Goal: Task Accomplishment & Management: Complete application form

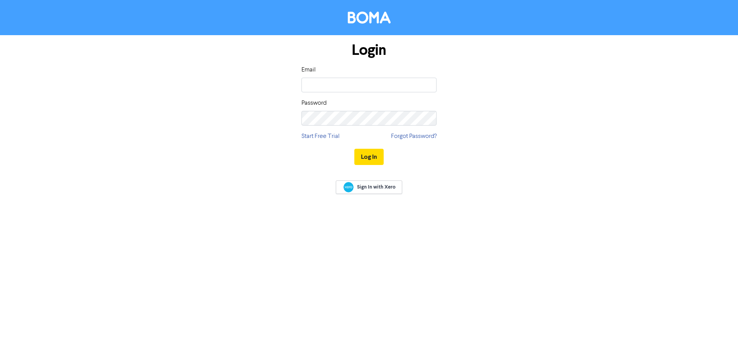
type input "[PERSON_NAME][EMAIL_ADDRESS][DOMAIN_NAME]"
click at [354, 149] on button "Log In" at bounding box center [368, 157] width 29 height 16
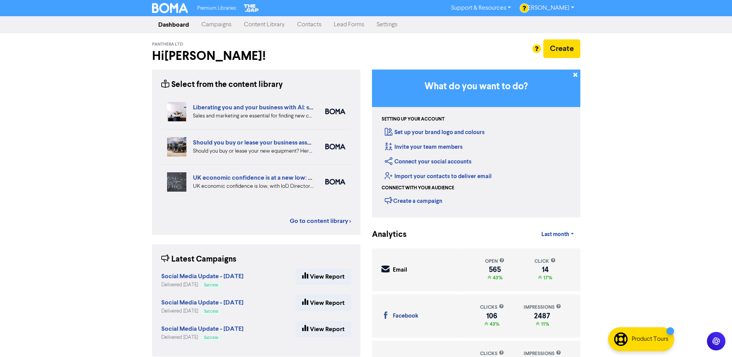
click at [264, 24] on link "Content Library" at bounding box center [264, 24] width 53 height 15
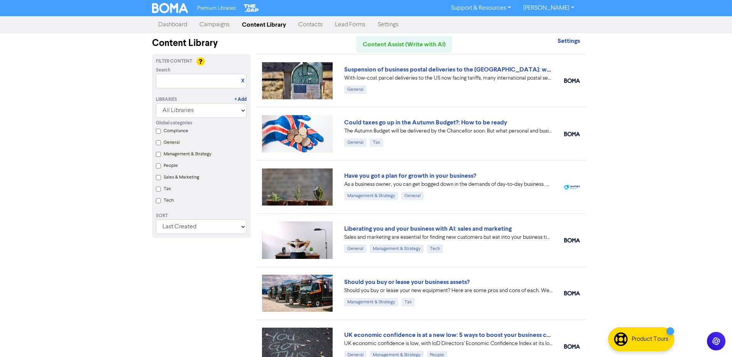
click at [212, 25] on link "Campaigns" at bounding box center [214, 24] width 42 height 15
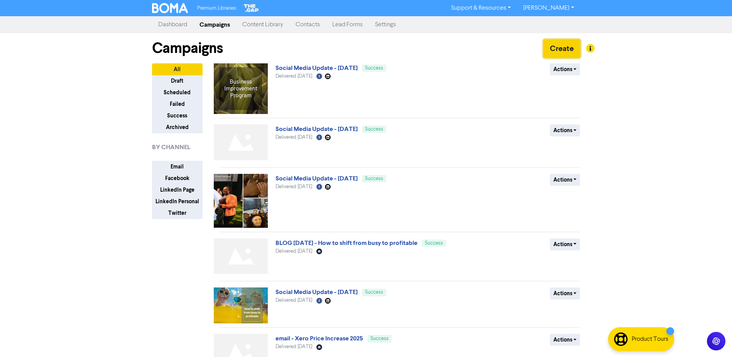
click at [568, 48] on button "Create" at bounding box center [561, 48] width 37 height 19
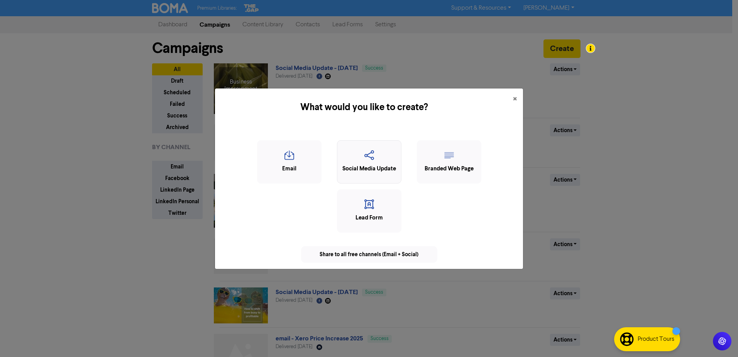
click at [379, 156] on icon "button" at bounding box center [369, 157] width 56 height 15
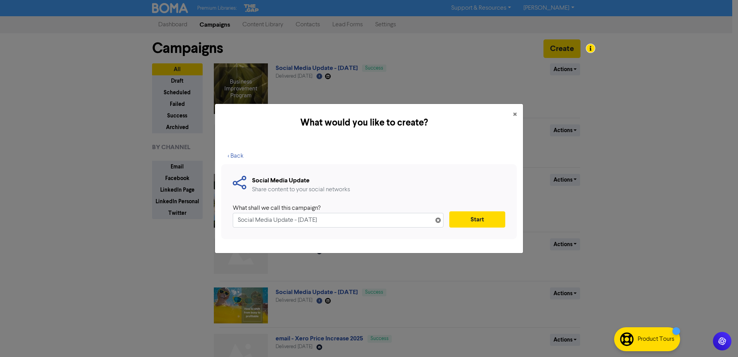
click at [300, 221] on input "Social Media Update - [DATE]" at bounding box center [338, 220] width 211 height 15
type input "Social Media Update - [DATE]"
click at [483, 220] on button "Start" at bounding box center [477, 219] width 56 height 16
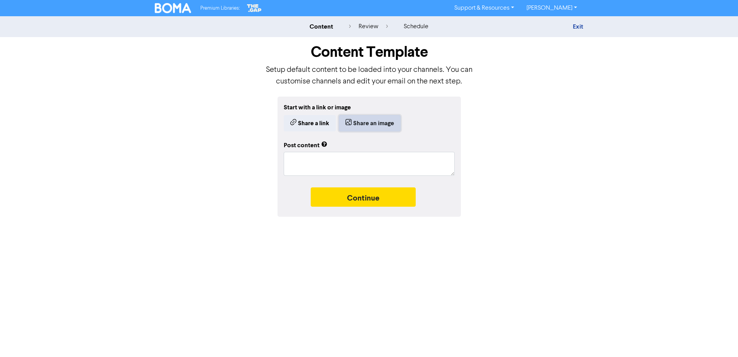
click at [369, 121] on button "Share an image" at bounding box center [370, 123] width 62 height 16
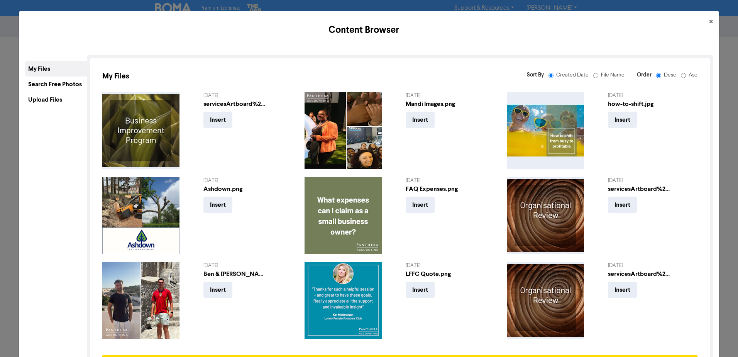
click at [37, 100] on div "Upload Files" at bounding box center [56, 99] width 62 height 15
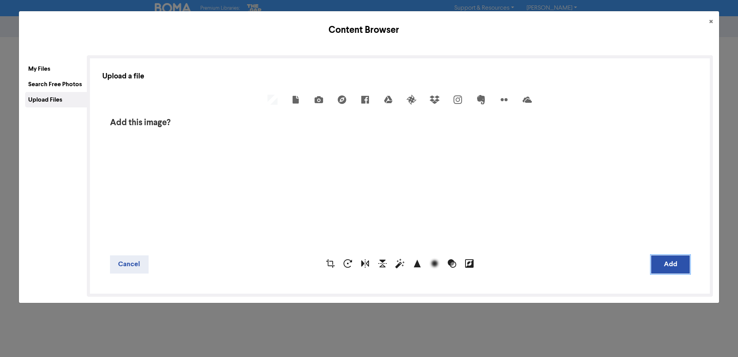
drag, startPoint x: 658, startPoint y: 269, endPoint x: 655, endPoint y: 264, distance: 5.7
click at [658, 268] on button "Add" at bounding box center [670, 264] width 39 height 18
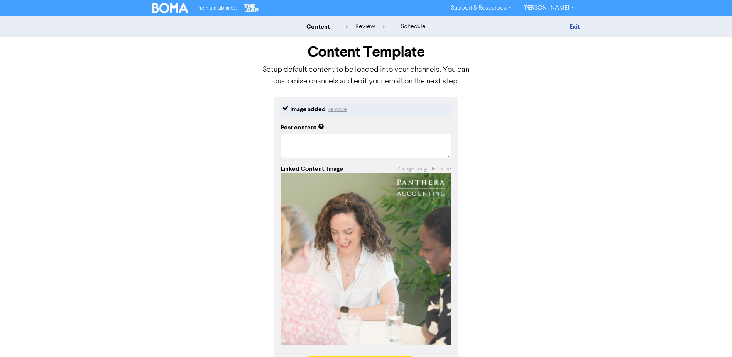
click at [293, 132] on div "Post content" at bounding box center [303, 127] width 44 height 9
click at [291, 135] on textarea at bounding box center [366, 146] width 171 height 24
paste textarea "Lor’ip dolorsit amet cons adipi, eli sedd’e t incididu: “Utla etdo magna ali en…"
type textarea "x"
type textarea "Lor’ip dolorsit amet cons adipi, eli sedd’e t incididu: “Utla etdo magna ali en…"
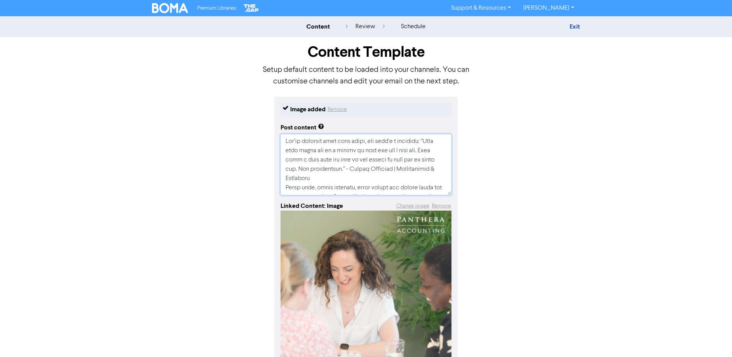
scroll to position [155, 0]
click at [287, 181] on textarea at bounding box center [366, 164] width 171 height 61
type textarea "x"
type textarea "Lor’ip dolorsit amet cons adipi, eli sedd’e t incididu: “Utla etdo magna ali en…"
type textarea "x"
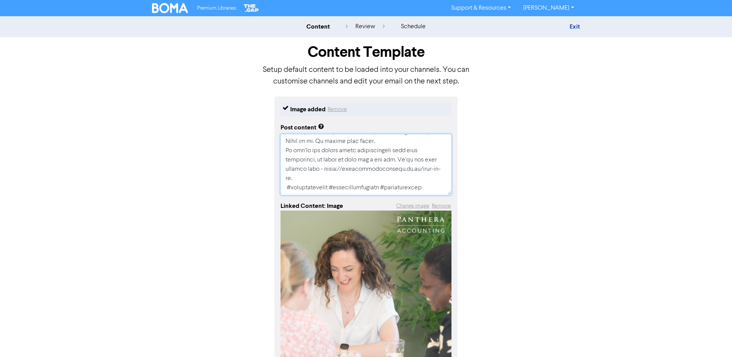
type textarea "Lor’ip dolorsit amet cons adipi, eli sedd’e t incididu: “Utla etdo magna ali en…"
click at [336, 178] on textarea at bounding box center [366, 164] width 171 height 61
type textarea "x"
type textarea "Lor’ip dolorsit amet cons adipi, eli sedd’e t incididu: “Utla etdo magna ali en…"
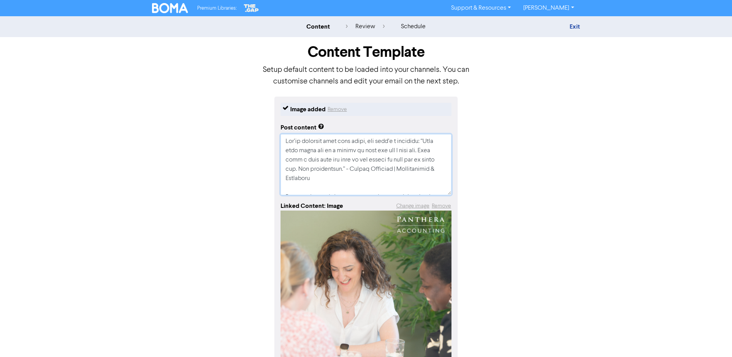
scroll to position [39, 0]
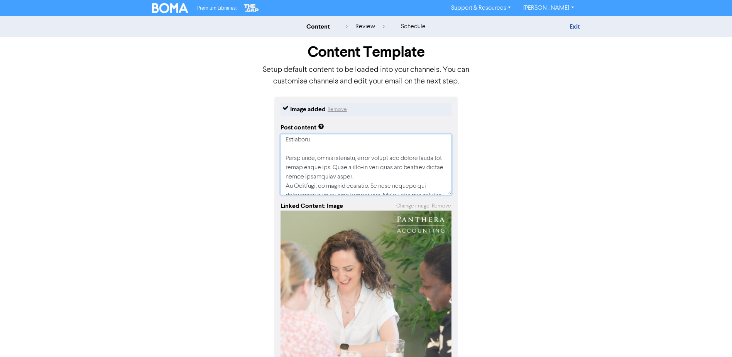
click at [382, 177] on textarea at bounding box center [366, 164] width 171 height 61
type textarea "x"
type textarea "Lor’ip dolorsit amet cons adipi, eli sedd’e t incididu: “Utla etdo magna ali en…"
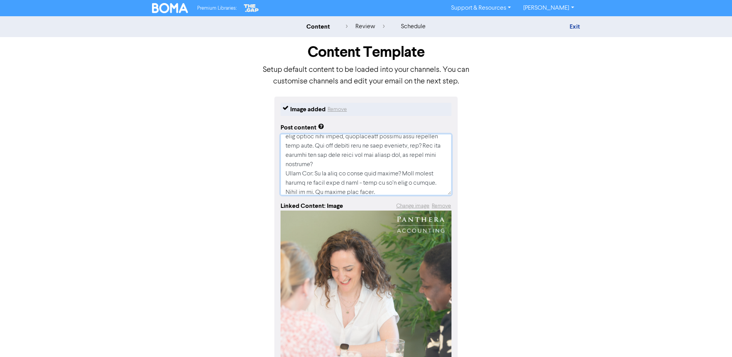
click at [372, 166] on textarea at bounding box center [366, 164] width 171 height 61
type textarea "x"
type textarea "Lor’ip dolorsit amet cons adipi, eli sedd’e t incididu: “Utla etdo magna ali en…"
click at [389, 154] on textarea at bounding box center [366, 164] width 171 height 61
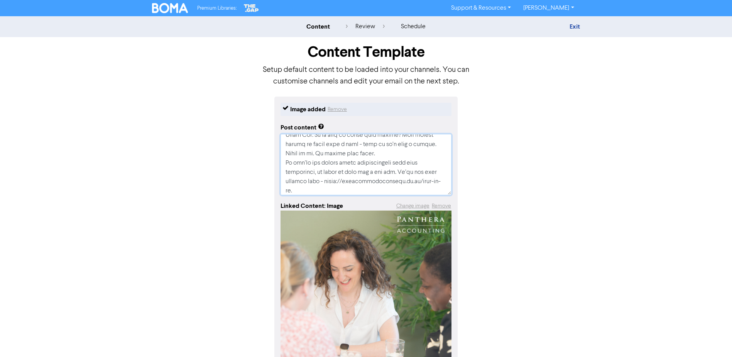
type textarea "x"
type textarea "Lor’ip dolorsit amet cons adipi, eli sedd’e t incididu: “Utla etdo magna ali en…"
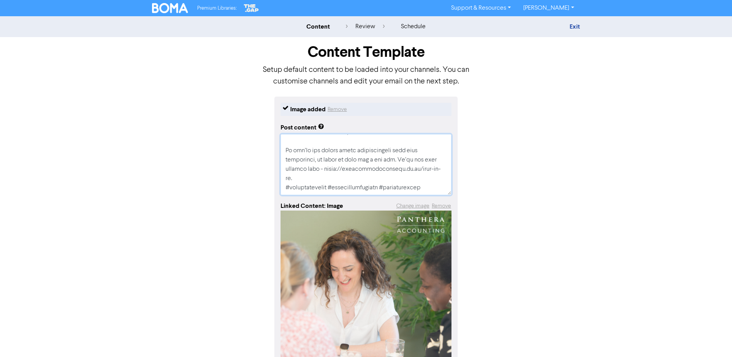
scroll to position [194, 0]
click at [352, 168] on textarea at bounding box center [366, 164] width 171 height 61
type textarea "x"
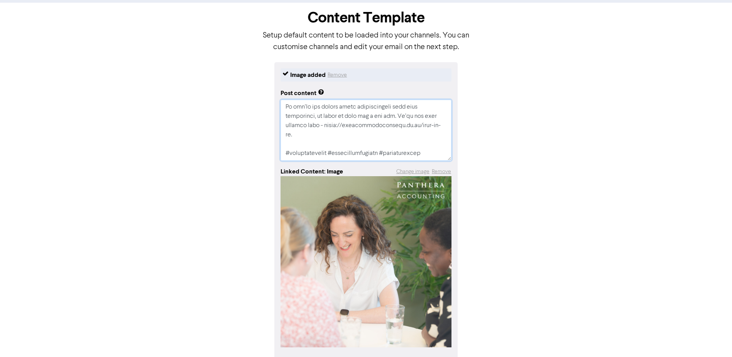
scroll to position [66, 0]
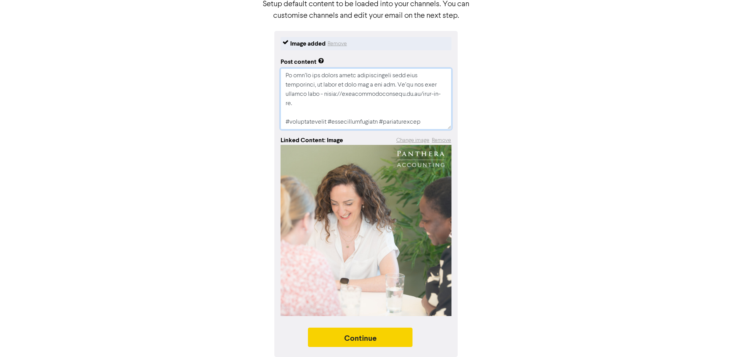
type textarea "Lor’ip dolorsit amet cons adipi, eli sedd’e t incididu: “Utla etdo magna ali en…"
click at [369, 336] on button "Continue" at bounding box center [360, 336] width 105 height 19
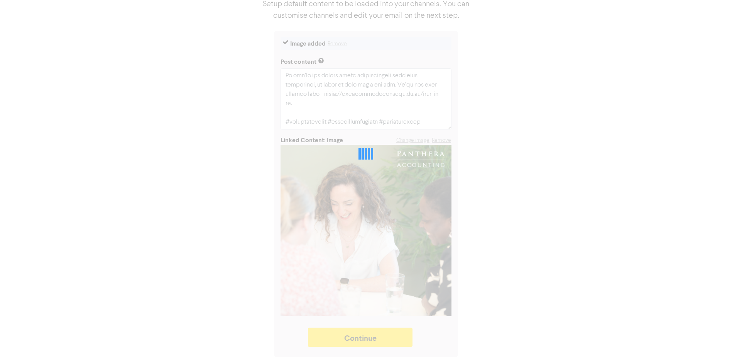
type textarea "x"
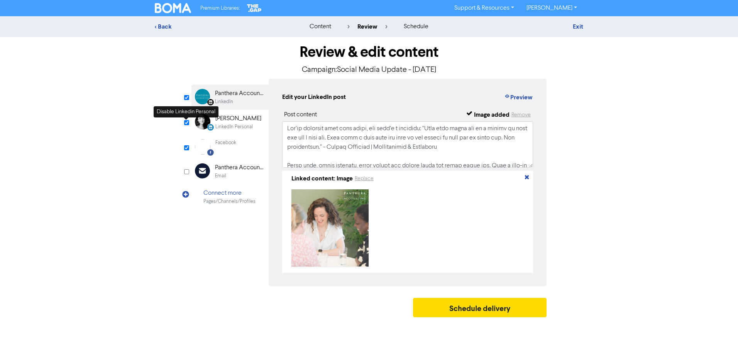
click at [188, 123] on input "checkbox" at bounding box center [186, 122] width 5 height 5
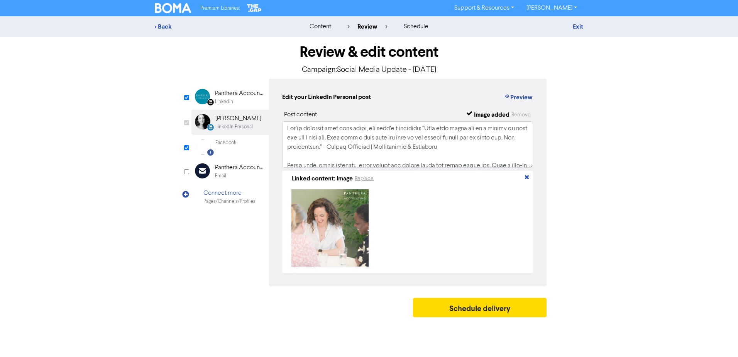
checkbox input "false"
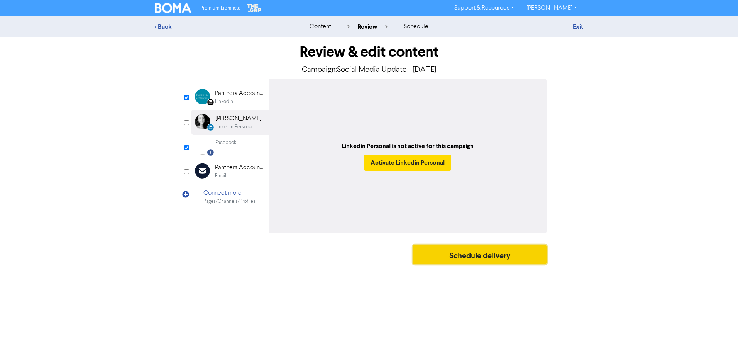
click at [507, 257] on button "Schedule delivery" at bounding box center [480, 254] width 134 height 19
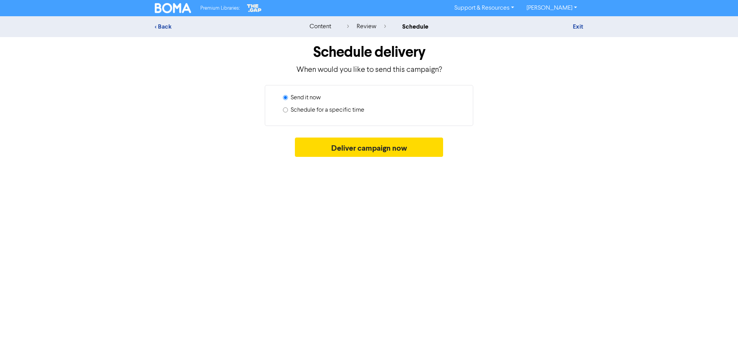
click at [322, 111] on label "Schedule for a specific time" at bounding box center [328, 109] width 74 height 9
click at [288, 111] on input "Schedule for a specific time" at bounding box center [285, 109] width 5 height 5
radio input "true"
radio input "false"
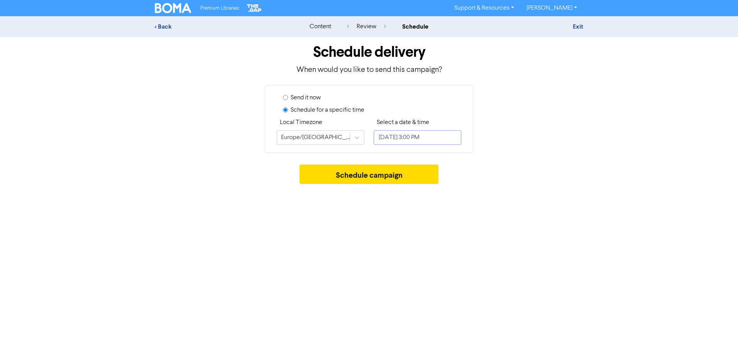
click at [401, 138] on input "[DATE] 3:00 PM" at bounding box center [418, 137] width 88 height 15
select select "8"
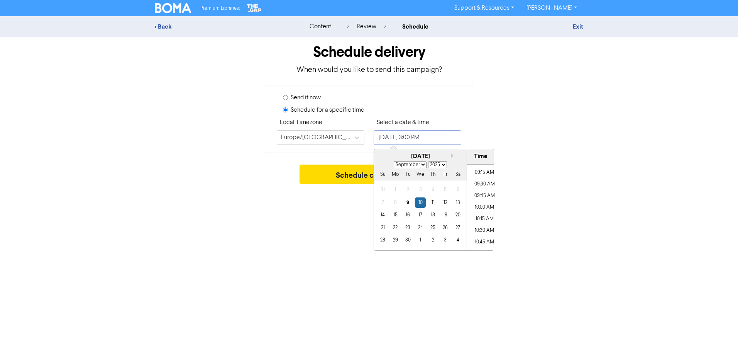
scroll to position [387, 0]
click at [475, 174] on li "08:30 AM" at bounding box center [484, 177] width 35 height 12
type input "[DATE] 8:30 AM"
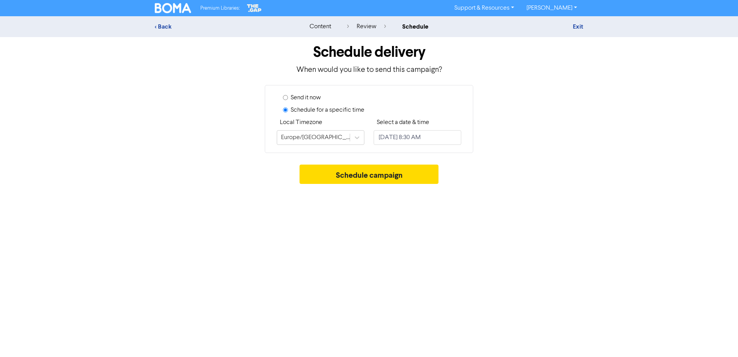
click at [542, 177] on div "Schedule campaign" at bounding box center [369, 175] width 428 height 23
click at [340, 176] on button "Schedule campaign" at bounding box center [368, 173] width 139 height 19
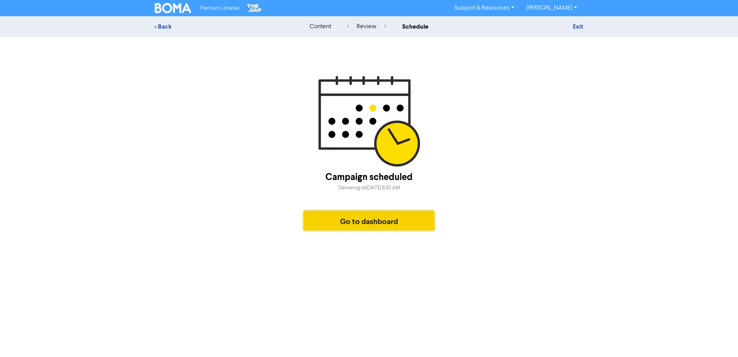
click at [358, 222] on button "Go to dashboard" at bounding box center [369, 220] width 130 height 19
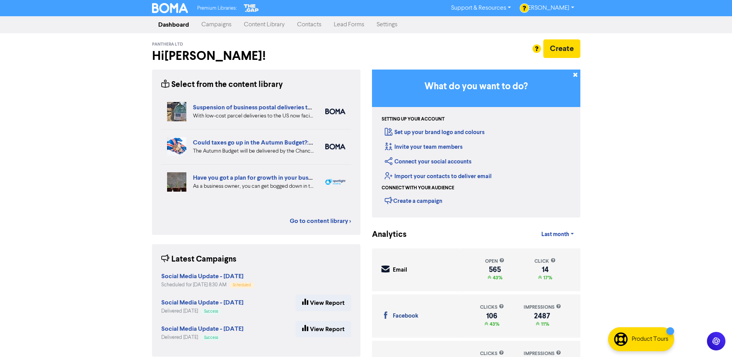
click at [217, 25] on link "Campaigns" at bounding box center [216, 24] width 42 height 15
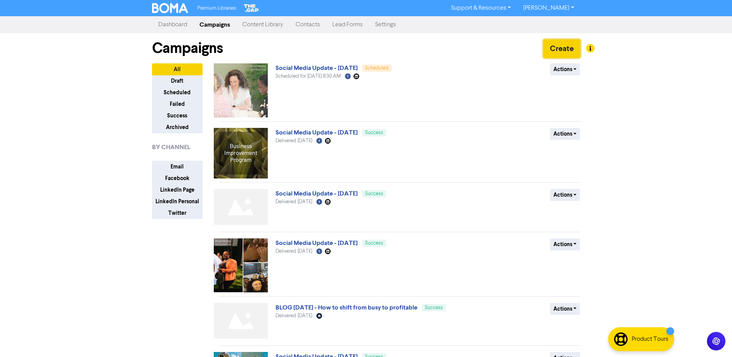
click at [550, 51] on button "Create" at bounding box center [561, 48] width 37 height 19
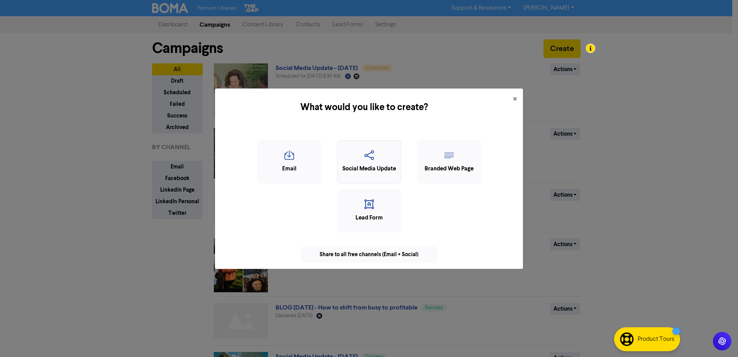
click at [363, 166] on div "Social Media Update" at bounding box center [369, 168] width 56 height 9
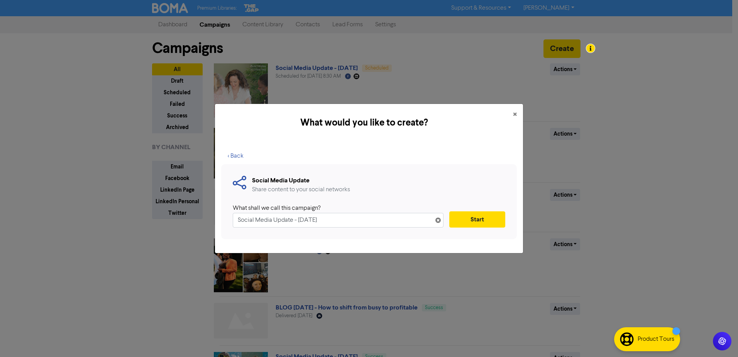
click at [301, 221] on input "Social Media Update - [DATE]" at bounding box center [338, 220] width 211 height 15
type input "Social Media Update - [DATE]"
click at [485, 220] on button "Start" at bounding box center [477, 219] width 56 height 16
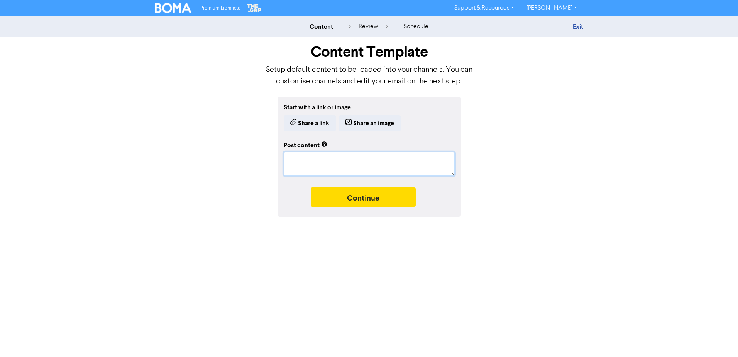
click at [296, 159] on textarea at bounding box center [369, 164] width 171 height 24
paste textarea "“Loremips dol sitame conse adipis el sedd eius temp inci utlabor etdolorema. Al…"
type textarea "x"
type textarea "“Loremips dol sitame conse adipis el sedd eius temp inci utlabor etdolorema. Al…"
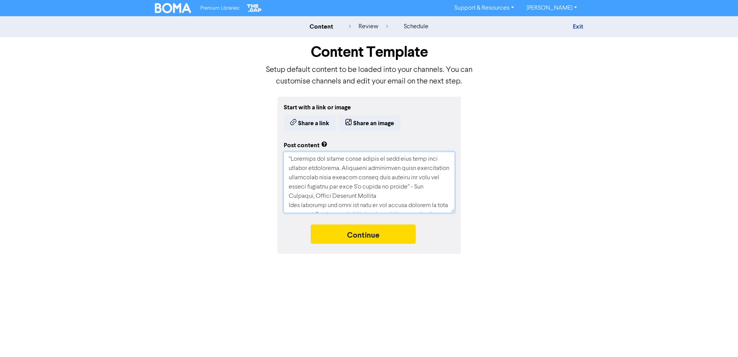
scroll to position [155, 0]
type textarea "x"
type textarea "“Loremips dol sitame conse adipis el sedd eius temp inci utlabor etdolorema. Al…"
type textarea "x"
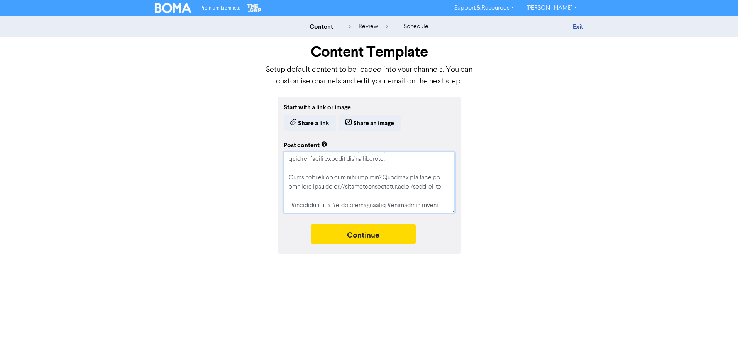
type textarea "“Loremips dol sitame conse adipis el sedd eius temp inci utlabor etdolorema. Al…"
click at [291, 204] on textarea at bounding box center [369, 182] width 171 height 61
type textarea "x"
type textarea "“Loremips dol sitame conse adipis el sedd eius temp inci utlabor etdolorema. Al…"
type textarea "x"
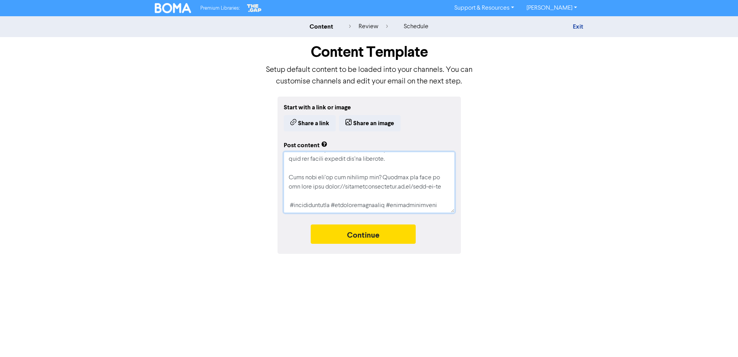
type textarea "“Loremips dol sitame conse adipis el sedd eius temp inci utlabor etdolorema. Al…"
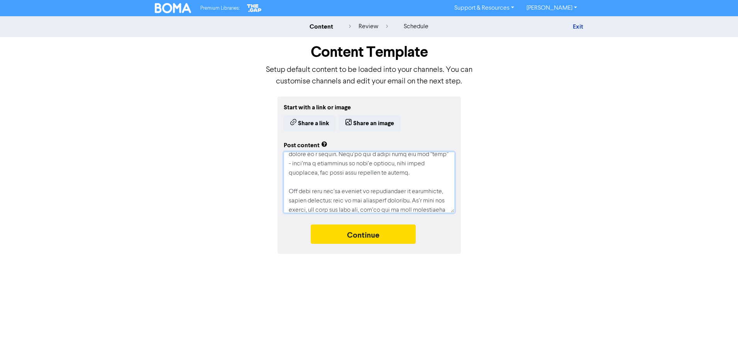
scroll to position [0, 0]
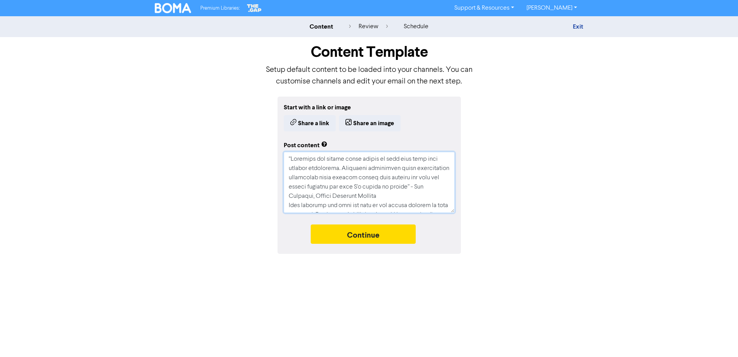
click at [424, 195] on textarea at bounding box center [369, 182] width 171 height 61
type textarea "x"
type textarea "“Loremips dol sitame conse adipis el sedd eius temp inci utlabor etdolorema. Al…"
type textarea "x"
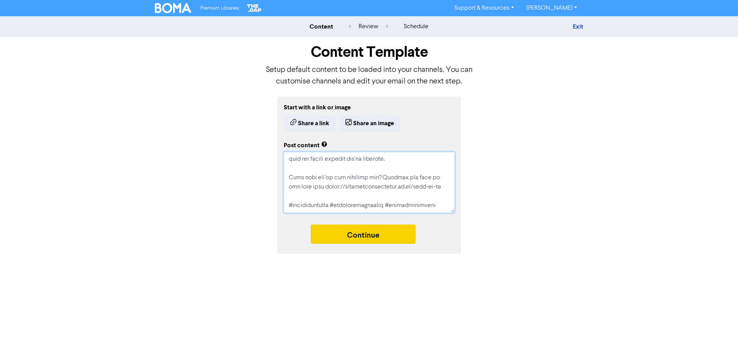
type textarea "“Loremips dol sitame conse adipis el sedd eius temp inci utlabor etdolorema. Al…"
click at [359, 232] on button "Continue" at bounding box center [363, 233] width 105 height 19
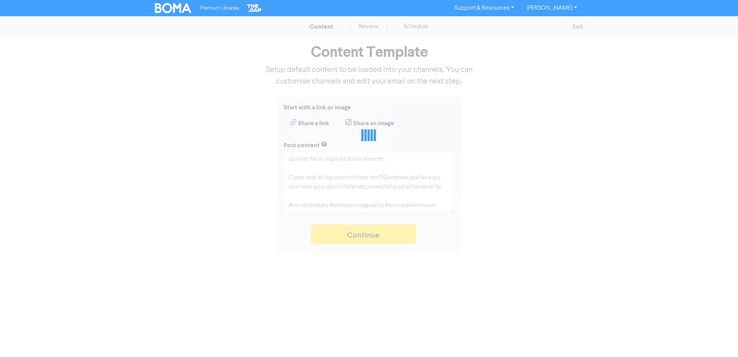
type textarea "x"
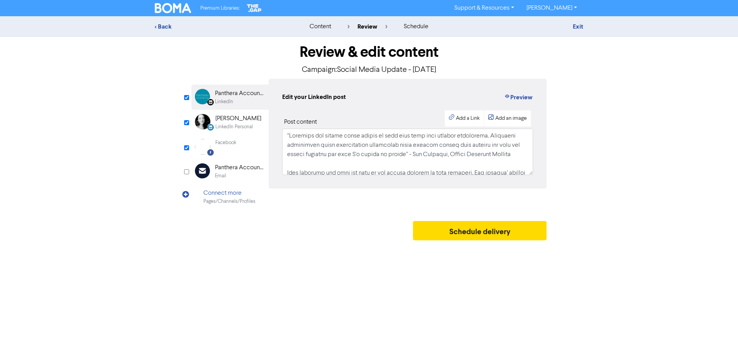
click at [184, 124] on input "checkbox" at bounding box center [186, 122] width 5 height 5
checkbox input "false"
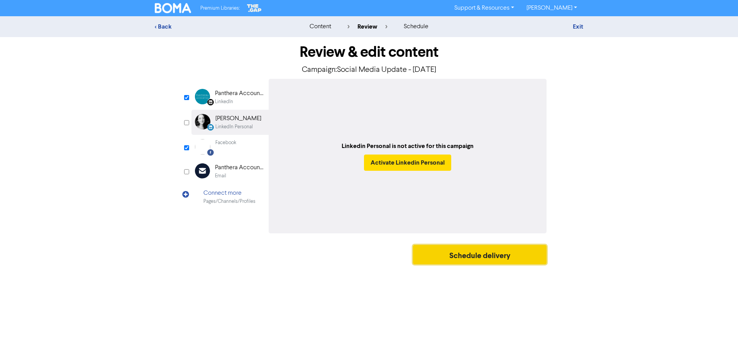
click at [461, 248] on button "Schedule delivery" at bounding box center [480, 254] width 134 height 19
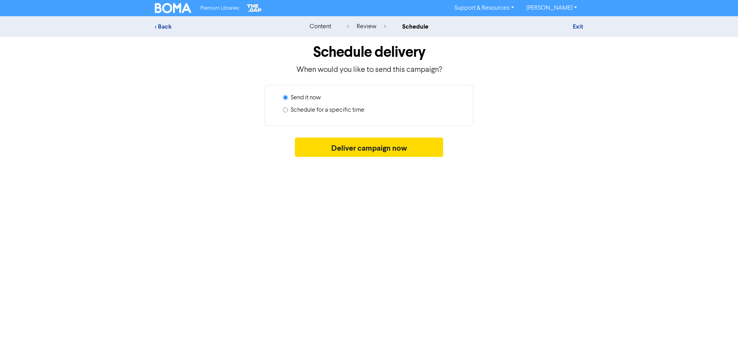
click at [324, 112] on label "Schedule for a specific time" at bounding box center [328, 109] width 74 height 9
click at [288, 112] on input "Schedule for a specific time" at bounding box center [285, 109] width 5 height 5
radio input "true"
radio input "false"
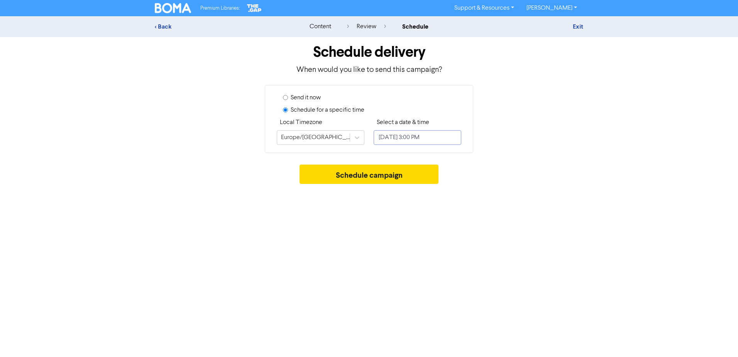
select select "8"
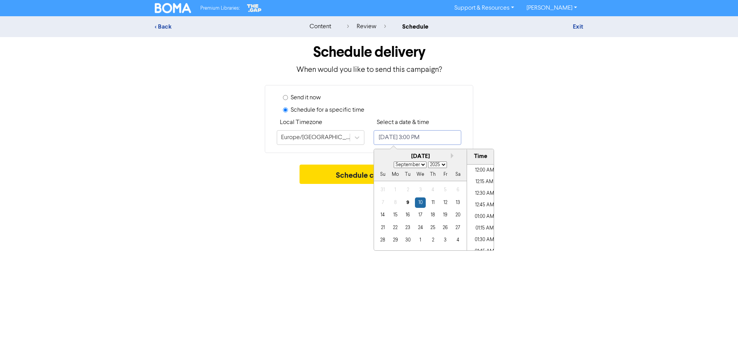
click at [429, 142] on input "[DATE] 3:00 PM" at bounding box center [418, 137] width 88 height 15
click at [448, 204] on div "12" at bounding box center [445, 202] width 10 height 10
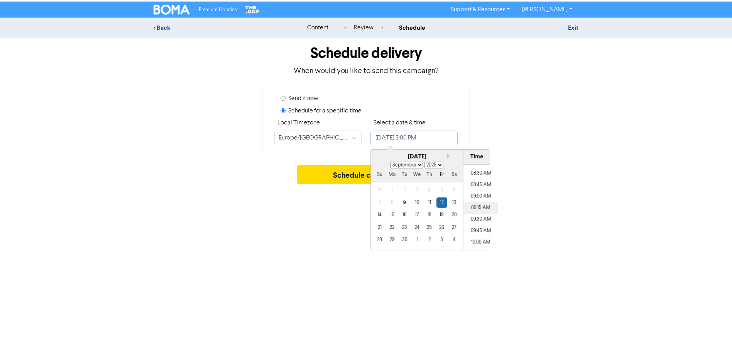
scroll to position [387, 0]
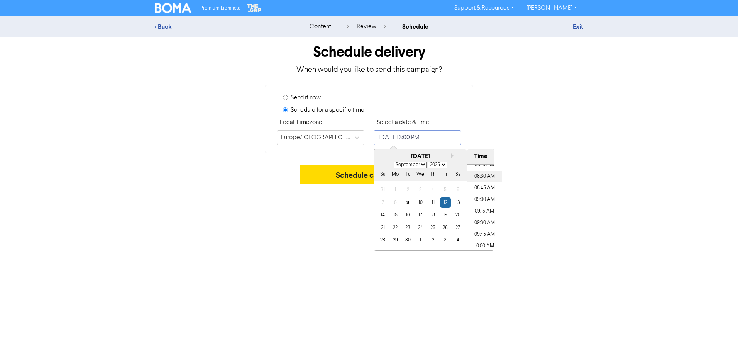
click at [480, 176] on li "08:30 AM" at bounding box center [484, 177] width 35 height 12
type input "[DATE] 8:30 AM"
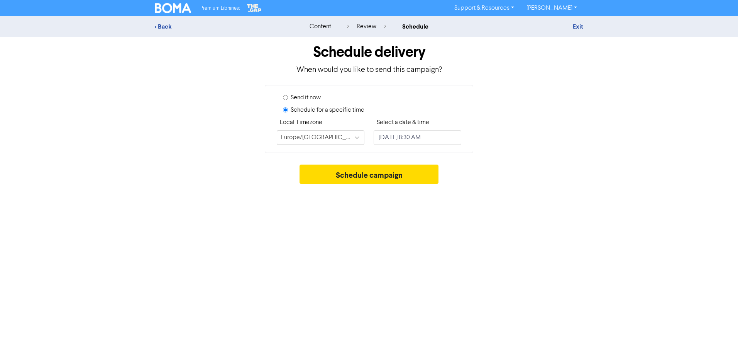
click at [566, 175] on div "Schedule campaign" at bounding box center [369, 175] width 428 height 23
click at [382, 174] on button "Schedule campaign" at bounding box center [368, 173] width 139 height 19
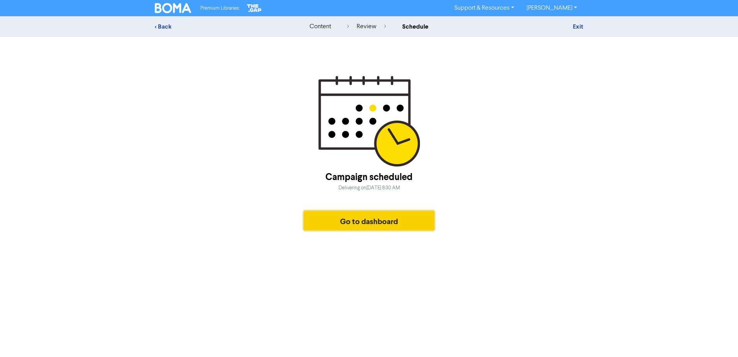
click at [402, 225] on button "Go to dashboard" at bounding box center [369, 220] width 130 height 19
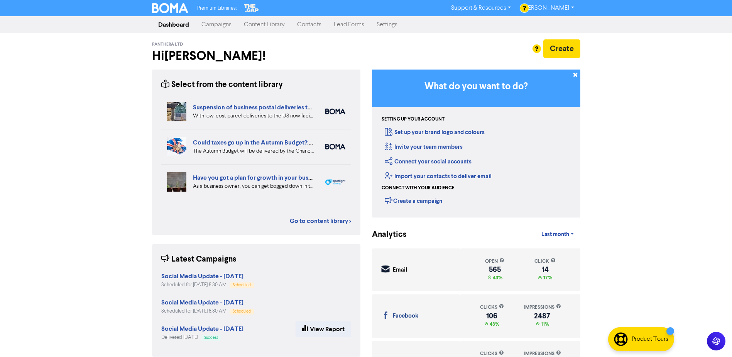
click at [211, 22] on link "Campaigns" at bounding box center [216, 24] width 42 height 15
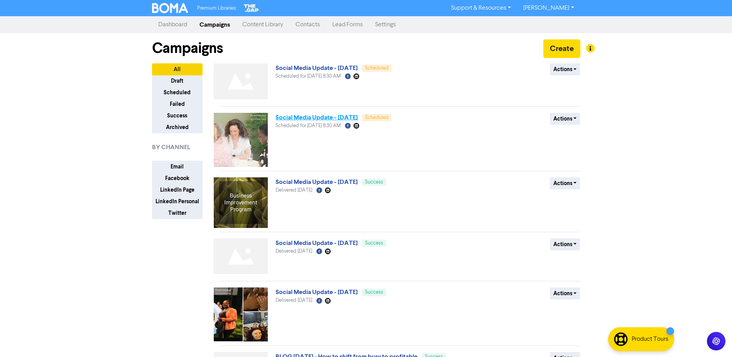
click at [346, 118] on link "Social Media Update - [DATE]" at bounding box center [317, 117] width 82 height 8
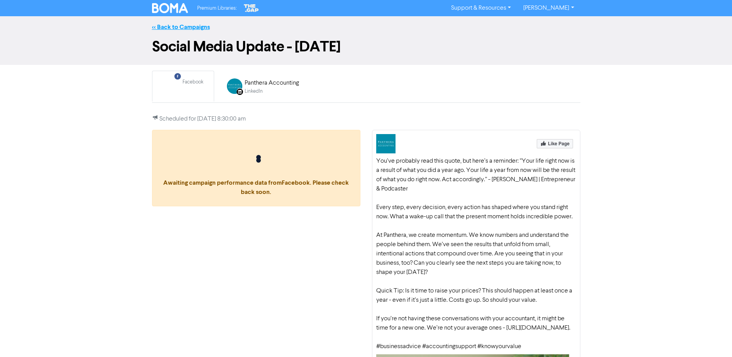
click at [177, 28] on link "<< Back to Campaigns" at bounding box center [181, 27] width 58 height 8
